Goal: Information Seeking & Learning: Learn about a topic

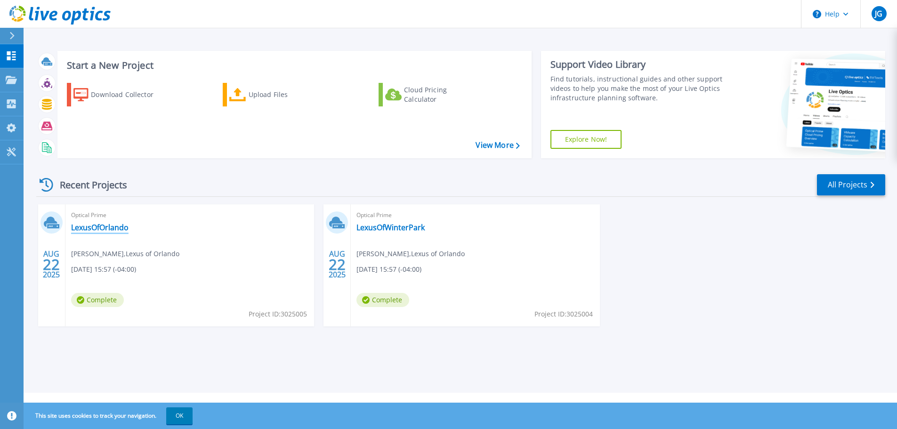
click at [118, 232] on link "LexusOfOrlando" at bounding box center [99, 227] width 57 height 9
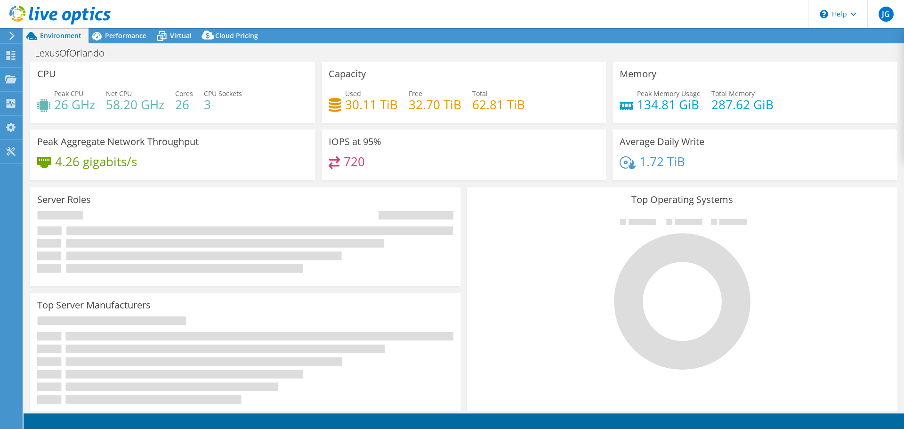
select select "USD"
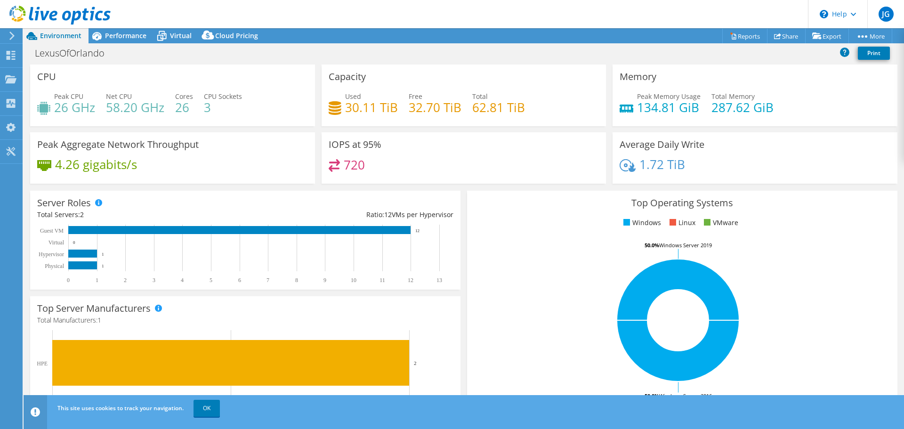
click at [12, 34] on use at bounding box center [11, 36] width 5 height 8
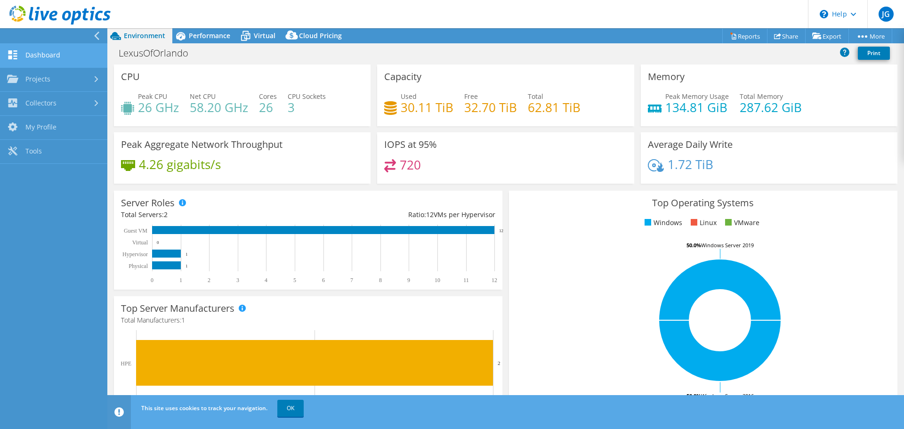
click at [32, 50] on link "Dashboard" at bounding box center [53, 56] width 107 height 24
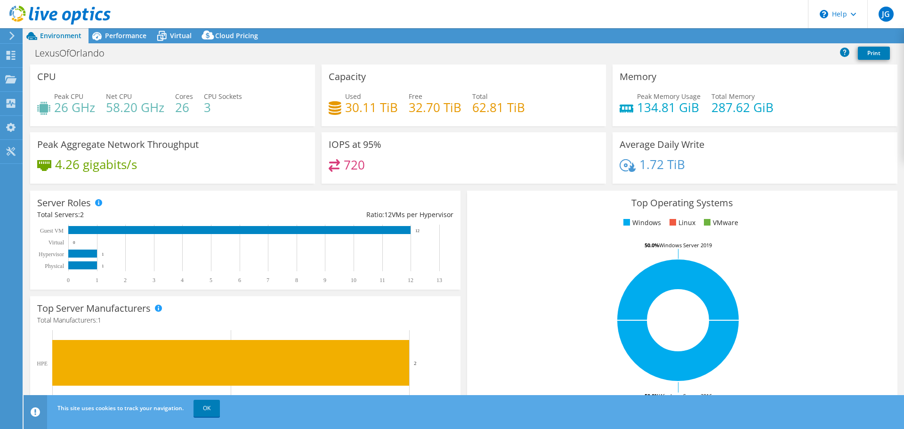
select select "USD"
click at [120, 36] on span "Performance" at bounding box center [125, 35] width 41 height 9
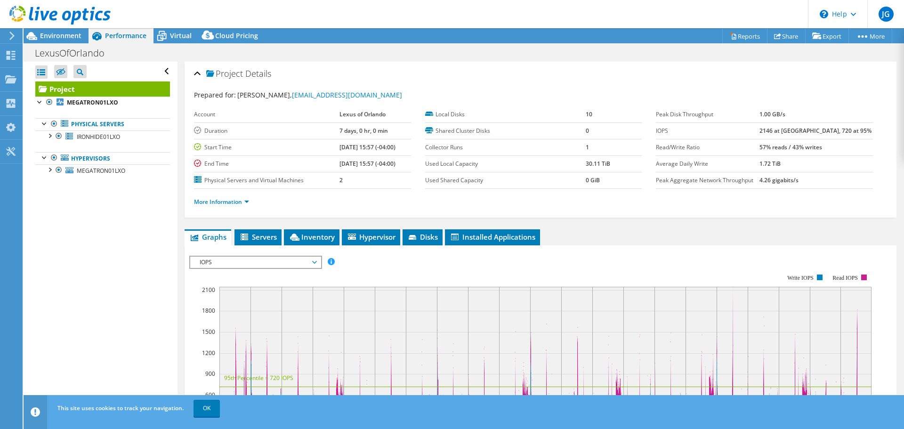
click at [244, 261] on span "IOPS" at bounding box center [255, 262] width 121 height 11
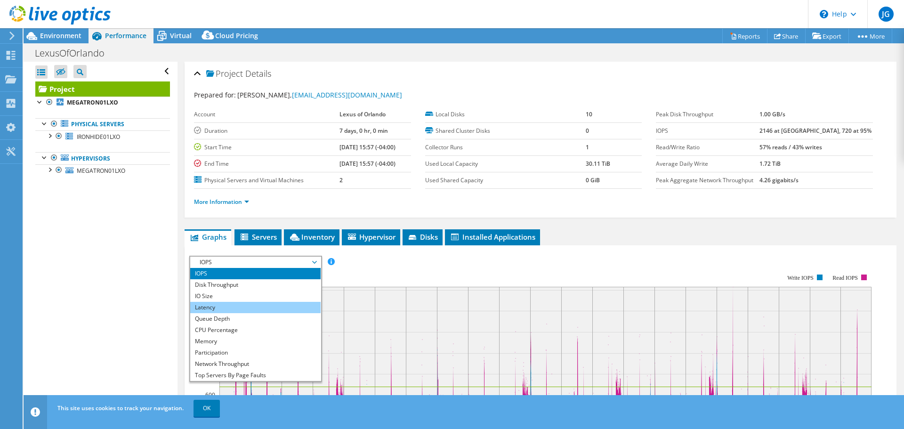
click at [212, 304] on li "Latency" at bounding box center [255, 307] width 130 height 11
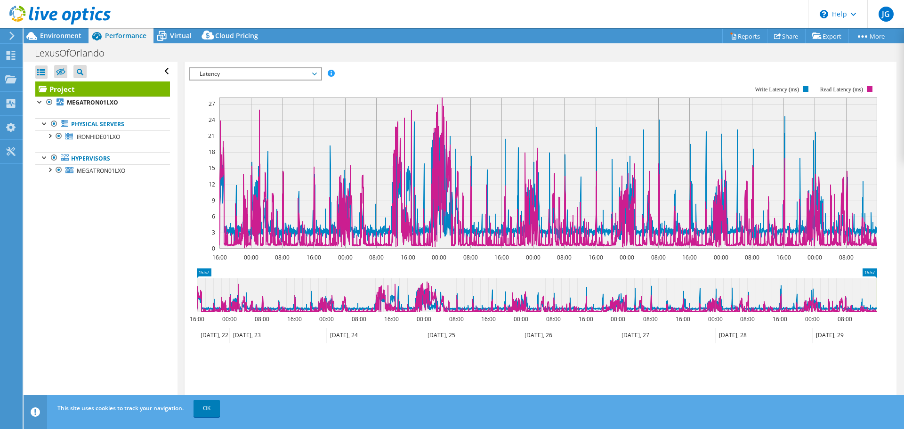
scroll to position [141, 0]
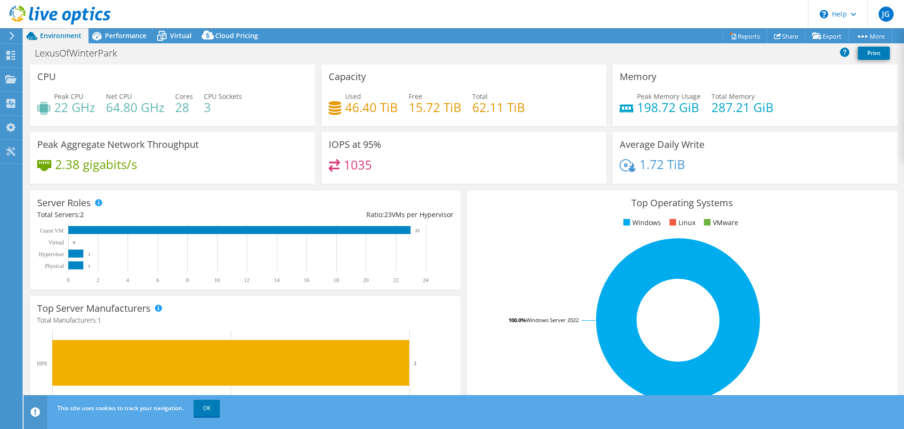
select select "USD"
click at [104, 39] on icon at bounding box center [97, 36] width 16 height 16
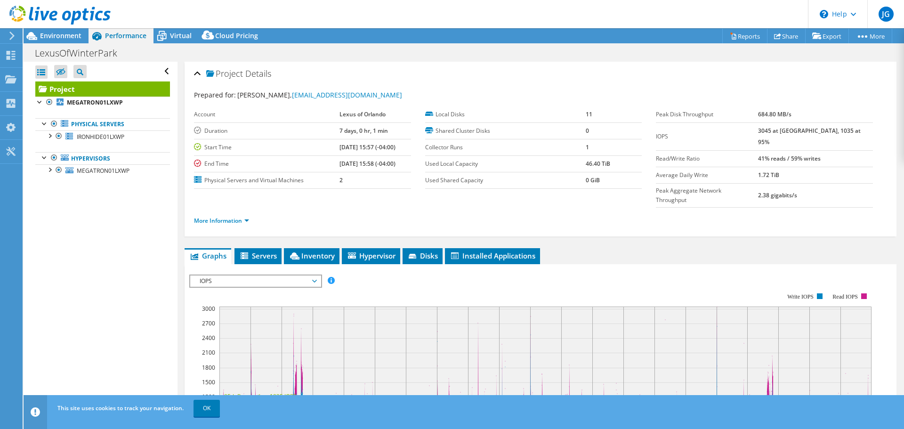
scroll to position [94, 0]
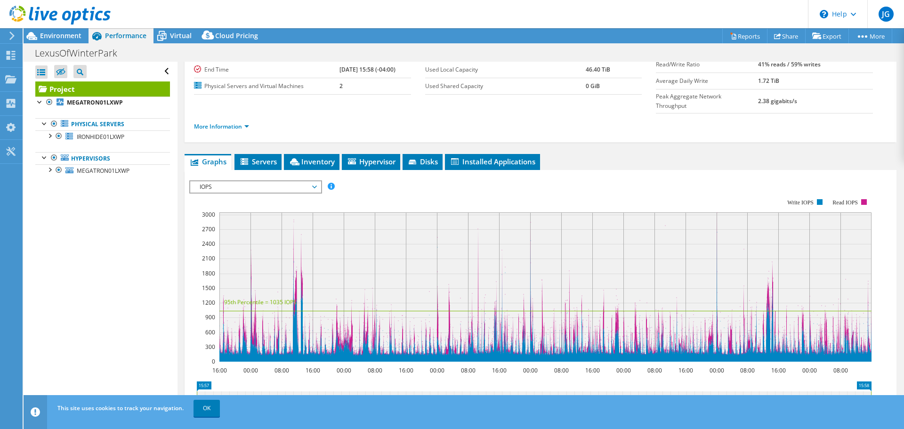
click at [292, 181] on span "IOPS" at bounding box center [255, 186] width 121 height 11
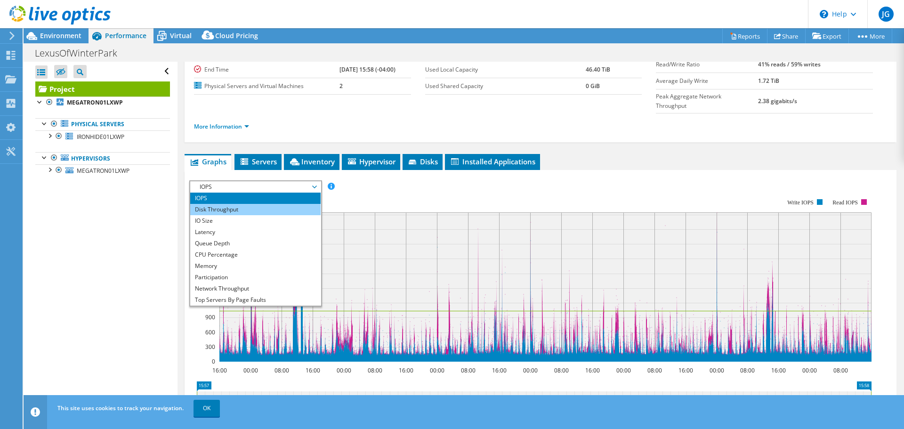
click at [256, 204] on li "Disk Throughput" at bounding box center [255, 209] width 130 height 11
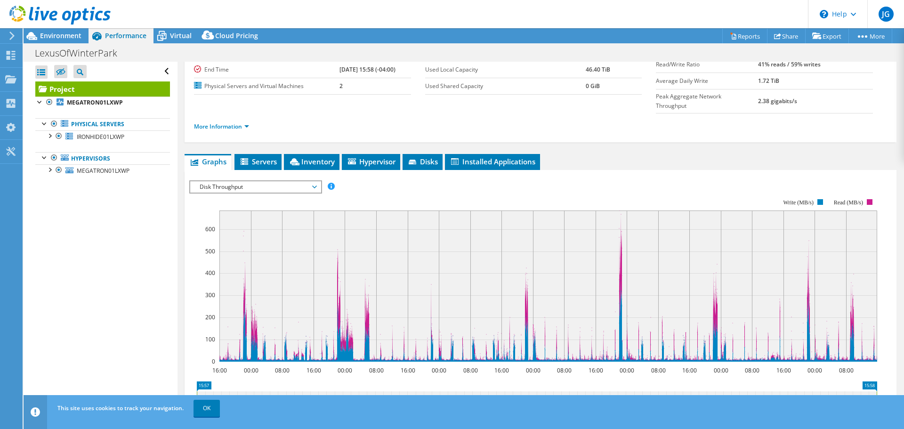
click at [270, 181] on span "Disk Throughput" at bounding box center [255, 186] width 121 height 11
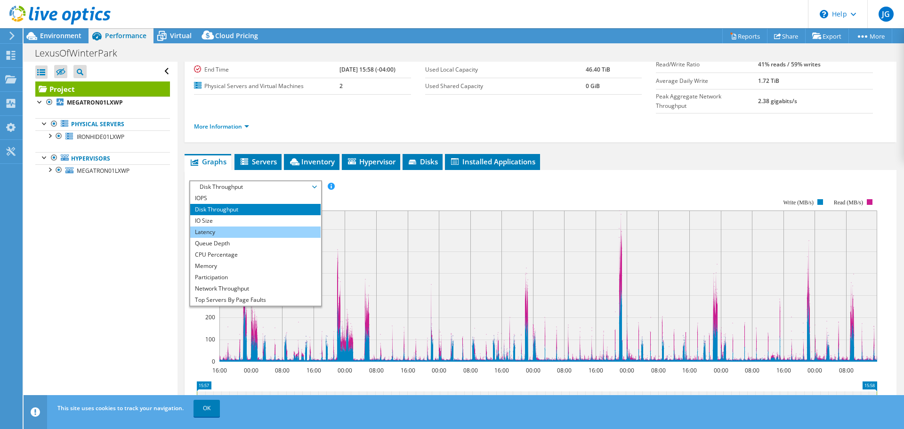
click at [214, 227] on li "Latency" at bounding box center [255, 232] width 130 height 11
